Goal: Navigation & Orientation: Find specific page/section

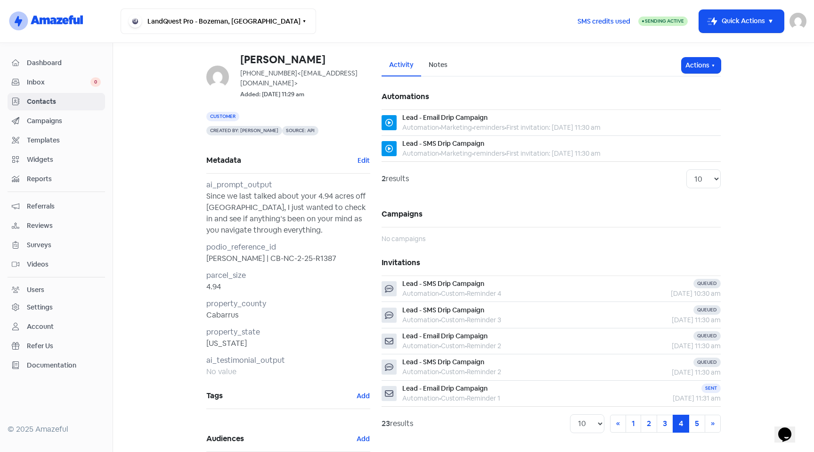
scroll to position [45, 0]
click at [49, 62] on span "Dashboard" at bounding box center [64, 63] width 74 height 10
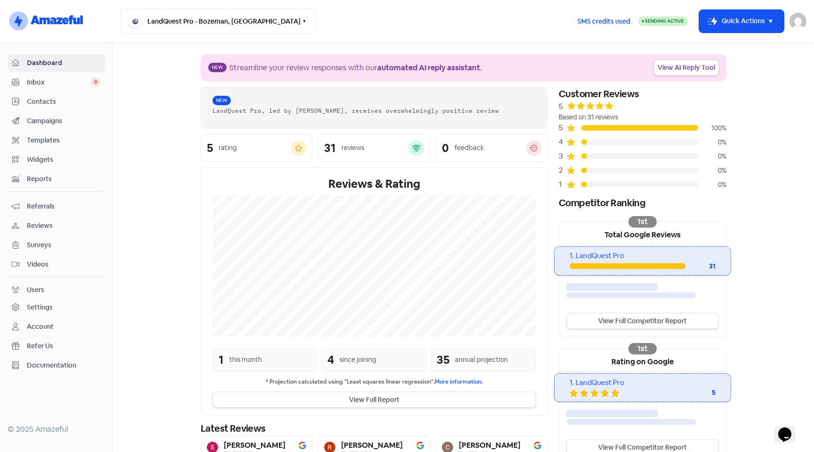
click at [55, 103] on span "Contacts" at bounding box center [64, 102] width 74 height 10
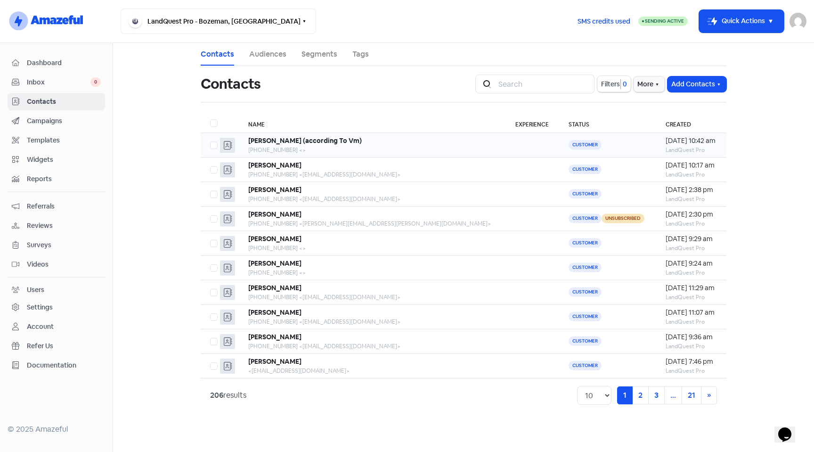
click at [329, 142] on b "Jeffrey (according To Vm)" at bounding box center [305, 140] width 114 height 8
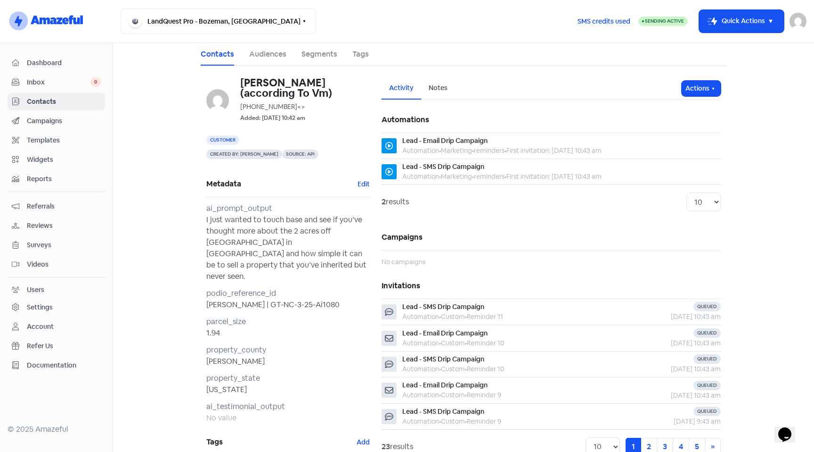
click at [220, 54] on link "Contacts" at bounding box center [217, 54] width 33 height 11
